Goal: Information Seeking & Learning: Learn about a topic

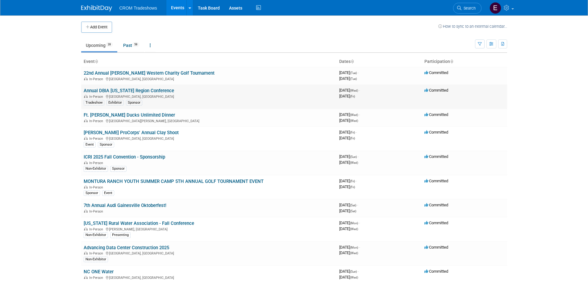
click at [154, 92] on link "Annual DBIA [US_STATE] Region Conference" at bounding box center [129, 91] width 90 height 6
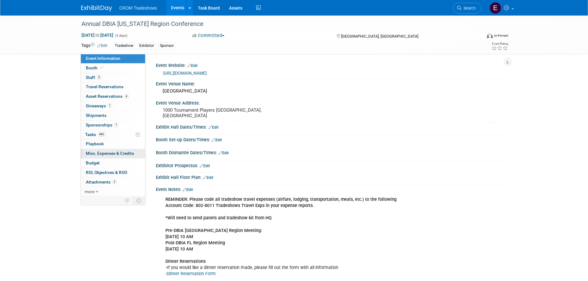
click at [130, 155] on span "Misc. Expenses & Credits 0" at bounding box center [110, 153] width 48 height 5
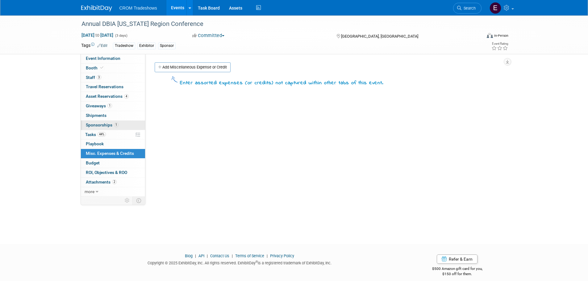
click at [109, 123] on span "Sponsorships 1" at bounding box center [102, 124] width 33 height 5
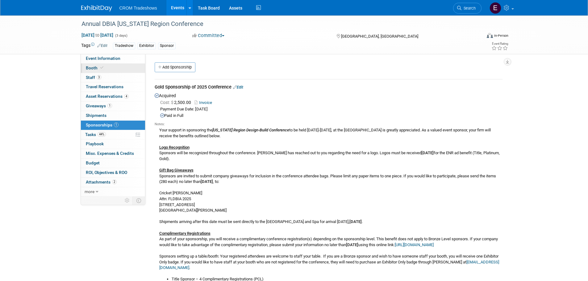
click at [101, 68] on icon at bounding box center [101, 67] width 3 height 3
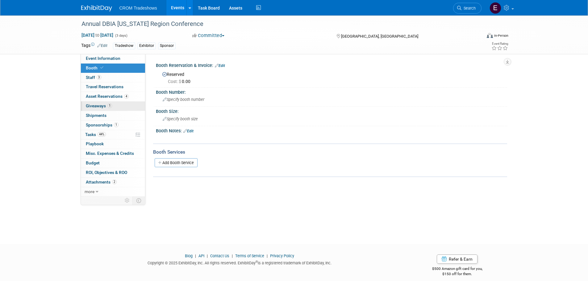
click at [118, 103] on link "1 Giveaways 1" at bounding box center [113, 105] width 64 height 9
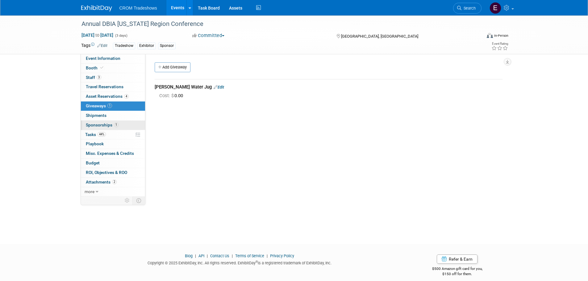
click at [118, 129] on link "1 Sponsorships 1" at bounding box center [113, 125] width 64 height 9
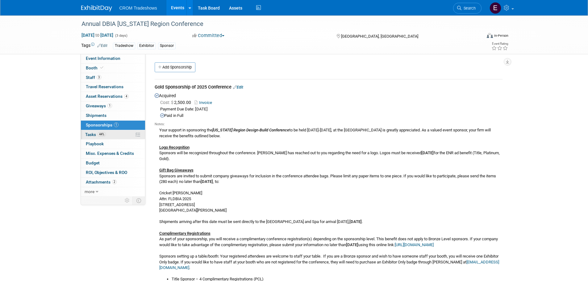
click at [110, 134] on link "44% Tasks 44%" at bounding box center [113, 134] width 64 height 9
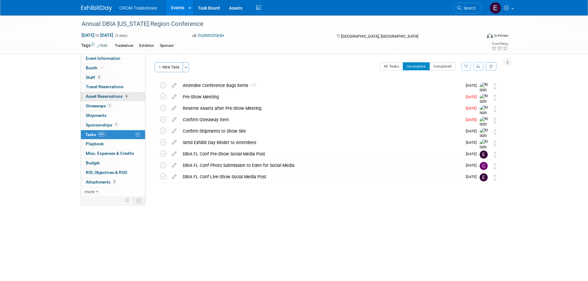
click at [112, 99] on link "4 Asset Reservations 4" at bounding box center [113, 96] width 64 height 9
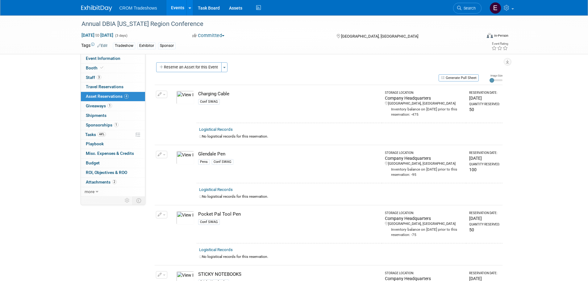
click at [48, 139] on div "Annual DBIA [US_STATE] Region Conference [DATE] to [DATE] (3 days) [DATE] to [D…" at bounding box center [294, 176] width 588 height 322
click at [102, 75] on link "3 Staff 3" at bounding box center [113, 77] width 64 height 9
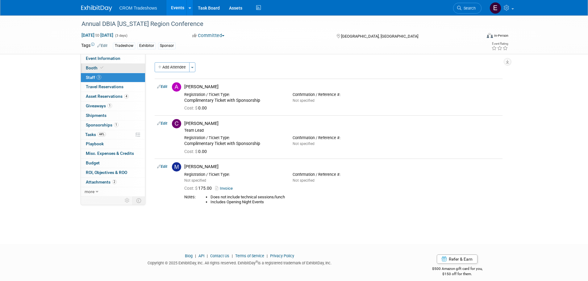
click at [115, 64] on link "Booth" at bounding box center [113, 68] width 64 height 9
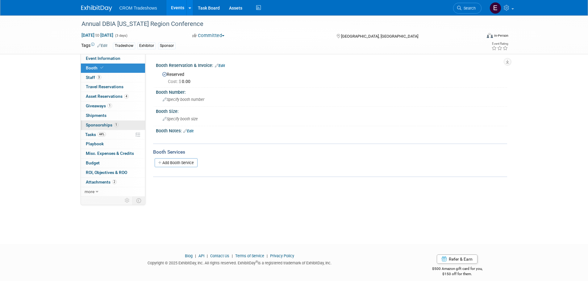
click at [120, 125] on link "1 Sponsorships 1" at bounding box center [113, 125] width 64 height 9
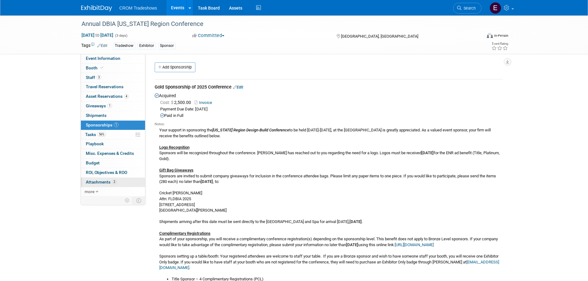
click at [108, 184] on span "Attachments 2" at bounding box center [101, 181] width 31 height 5
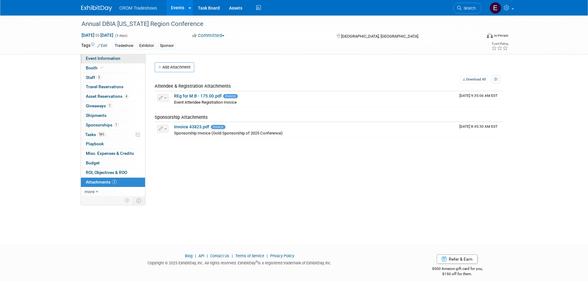
click at [97, 59] on span "Event Information" at bounding box center [103, 58] width 35 height 5
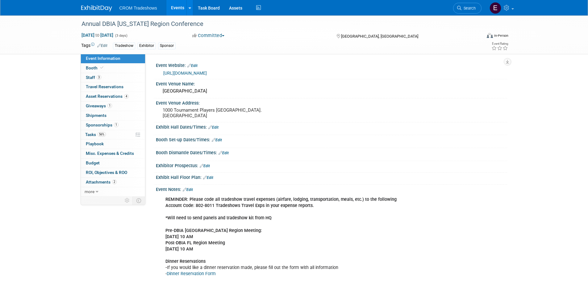
click at [102, 4] on link at bounding box center [100, 5] width 38 height 5
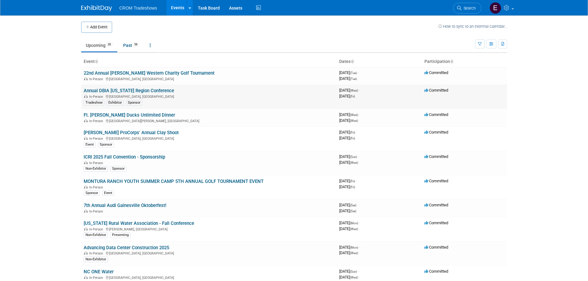
click at [100, 89] on link "Annual DBIA [US_STATE] Region Conference" at bounding box center [129, 91] width 90 height 6
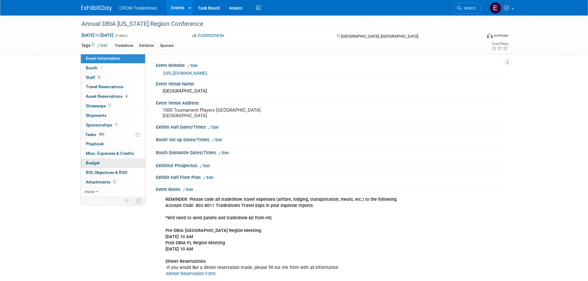
click at [94, 163] on span "Budget" at bounding box center [93, 162] width 14 height 5
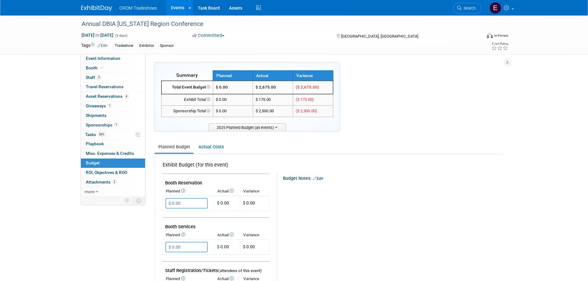
click at [105, 77] on link "3 Staff 3" at bounding box center [113, 77] width 64 height 9
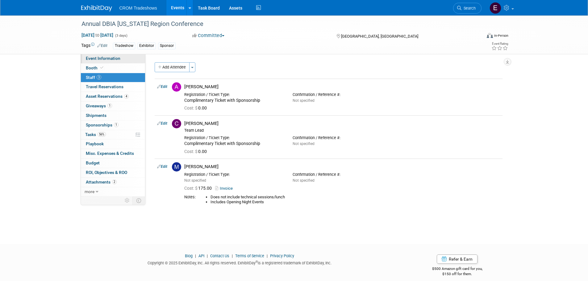
click at [114, 57] on span "Event Information" at bounding box center [103, 58] width 35 height 5
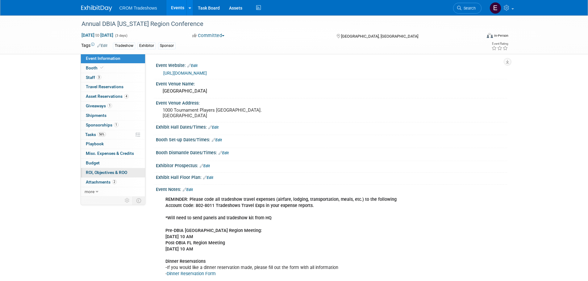
click at [108, 172] on span "ROI, Objectives & ROO 0" at bounding box center [106, 172] width 41 height 5
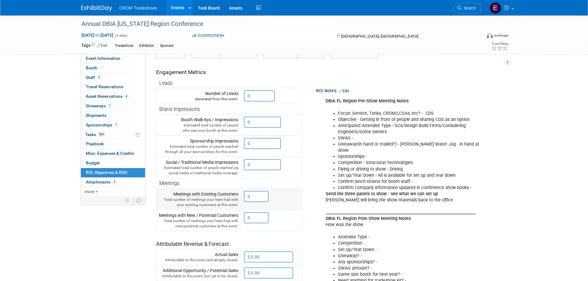
scroll to position [72, 0]
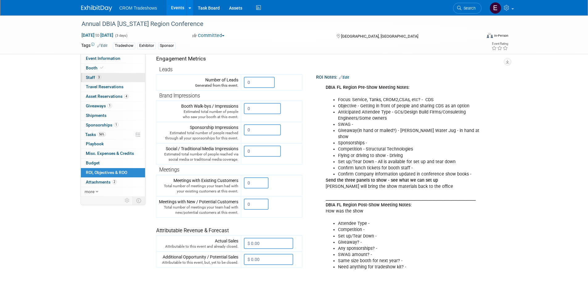
click at [111, 73] on link "3 Staff 3" at bounding box center [113, 77] width 64 height 9
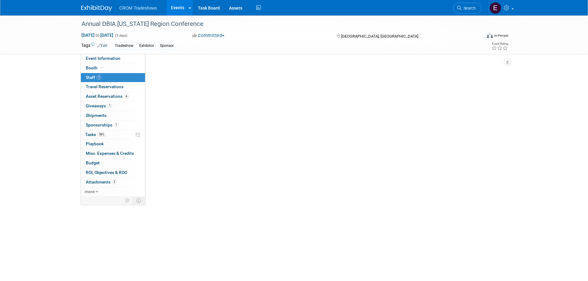
scroll to position [0, 0]
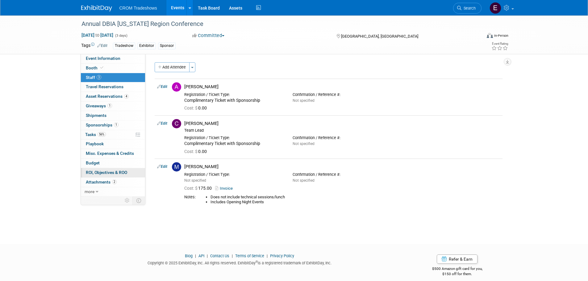
click at [104, 172] on span "ROI, Objectives & ROO 0" at bounding box center [106, 172] width 41 height 5
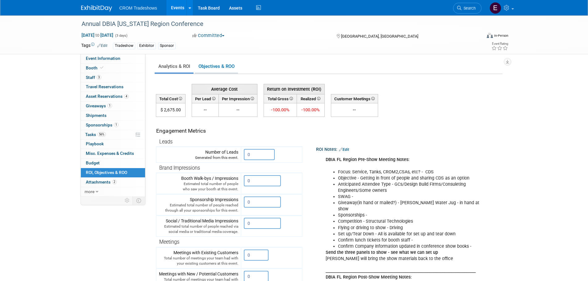
click at [229, 70] on link "Objectives & ROO 0" at bounding box center [216, 66] width 43 height 12
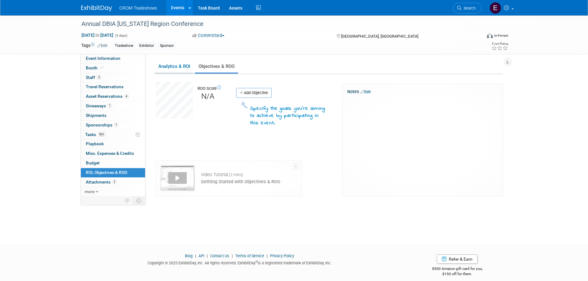
click at [169, 66] on link "Analytics & ROI" at bounding box center [174, 66] width 39 height 12
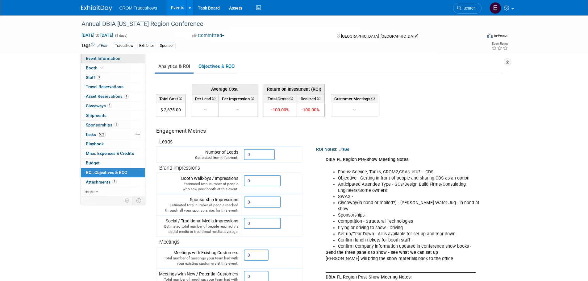
click at [111, 60] on span "Event Information" at bounding box center [103, 58] width 35 height 5
